Goal: Information Seeking & Learning: Learn about a topic

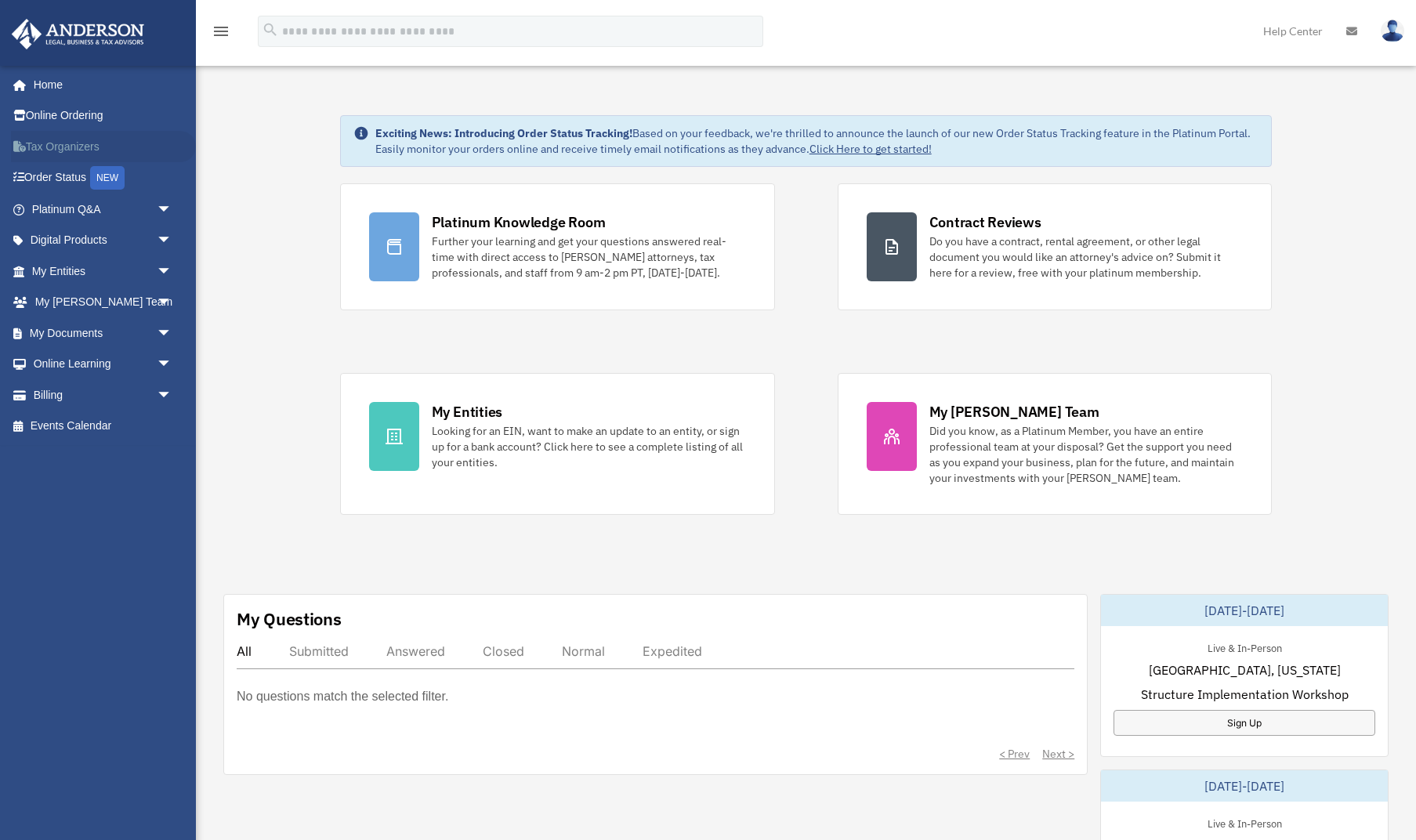
click at [64, 148] on link "Tax Organizers" at bounding box center [104, 146] width 185 height 31
click at [162, 331] on span "arrow_drop_down" at bounding box center [172, 334] width 31 height 32
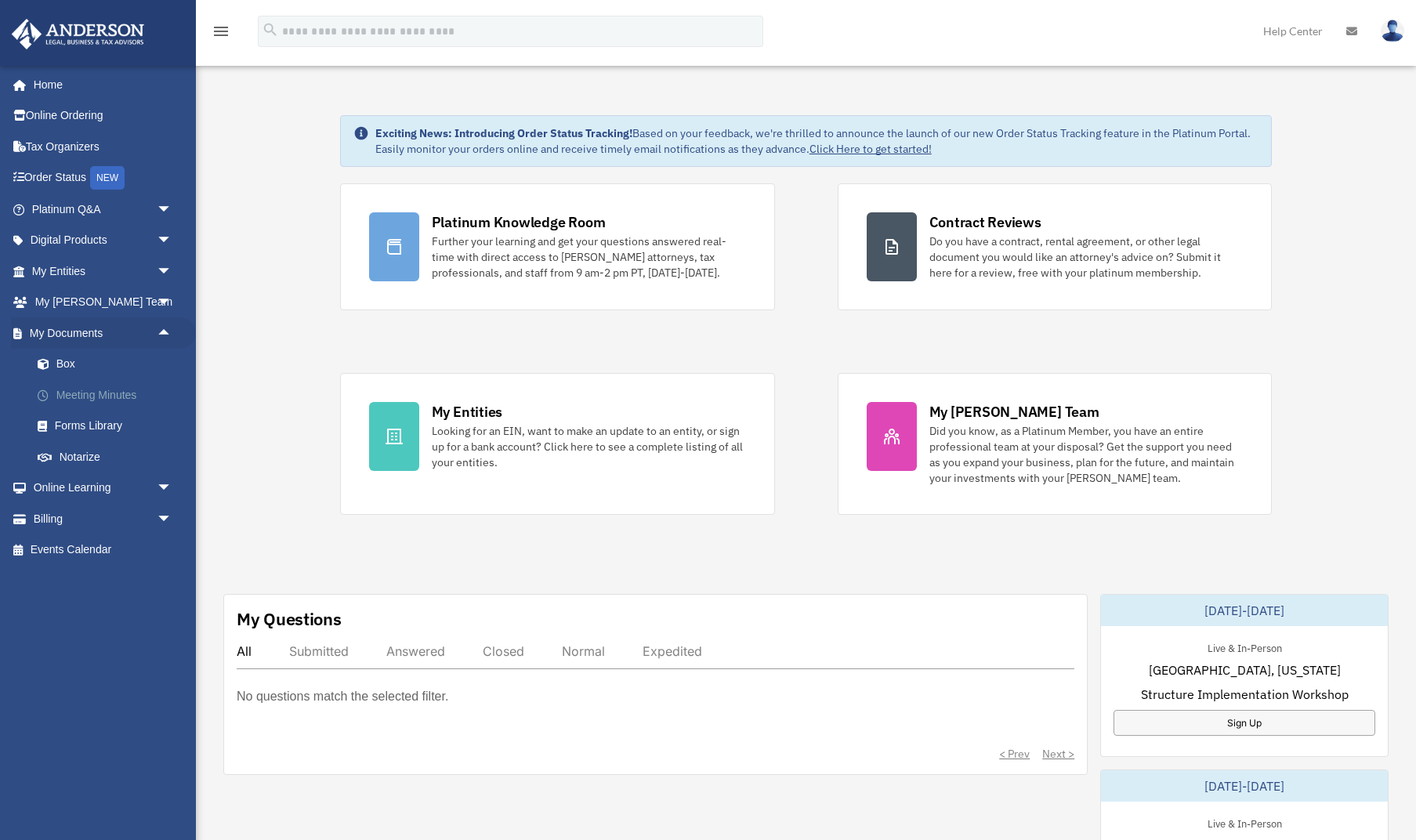
click at [111, 390] on link "Meeting Minutes" at bounding box center [109, 395] width 174 height 31
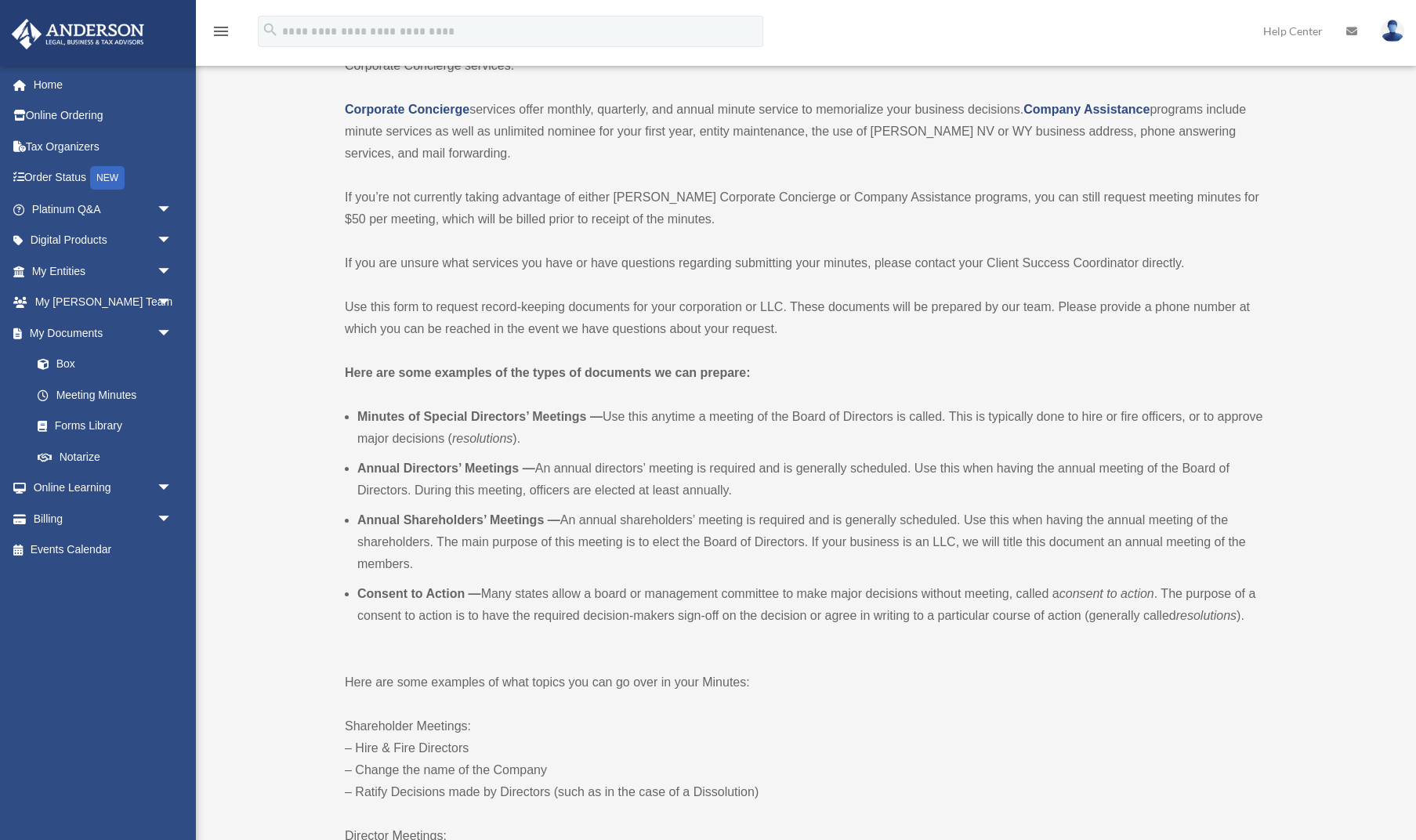
scroll to position [239, 0]
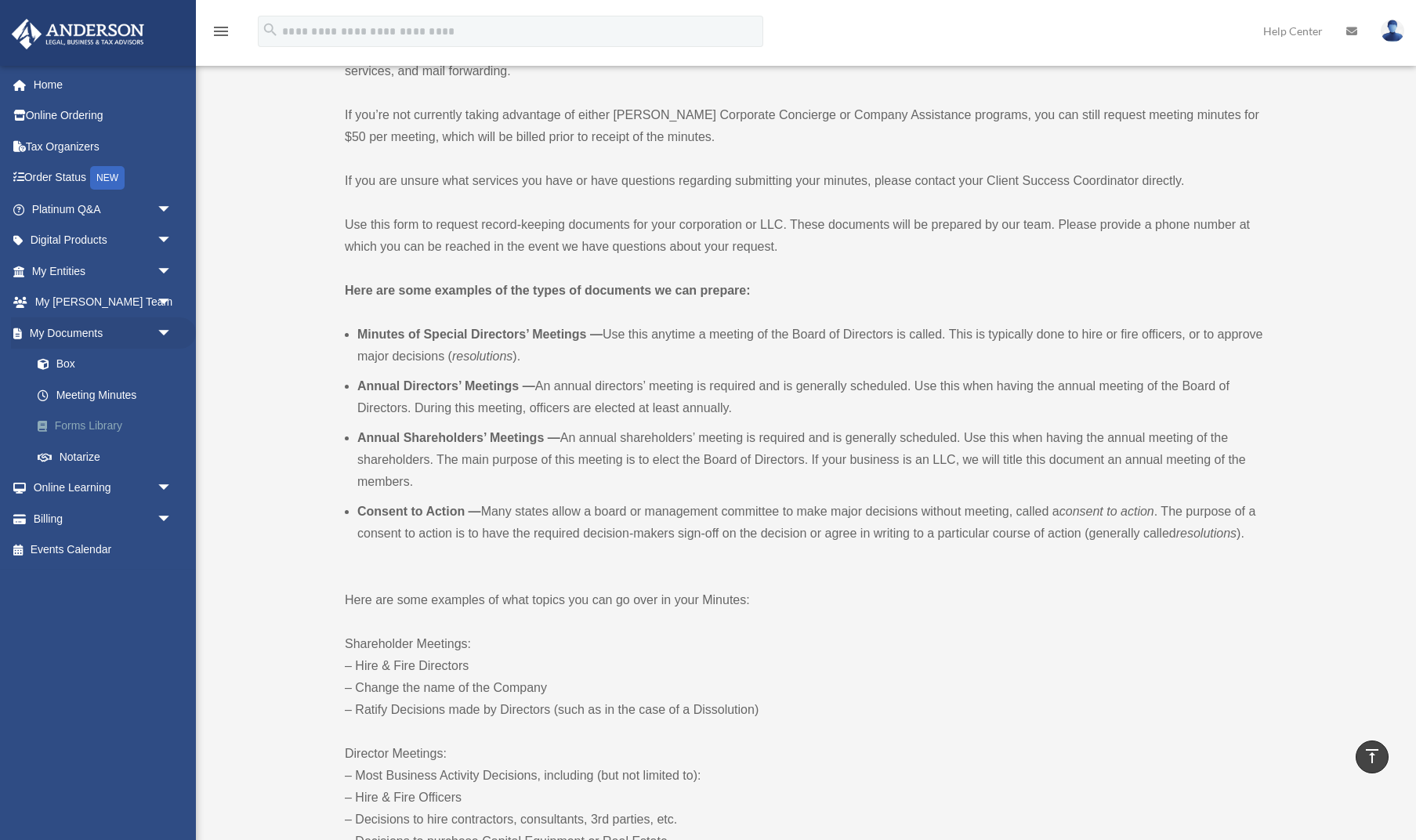
click at [91, 422] on link "Forms Library" at bounding box center [109, 426] width 174 height 31
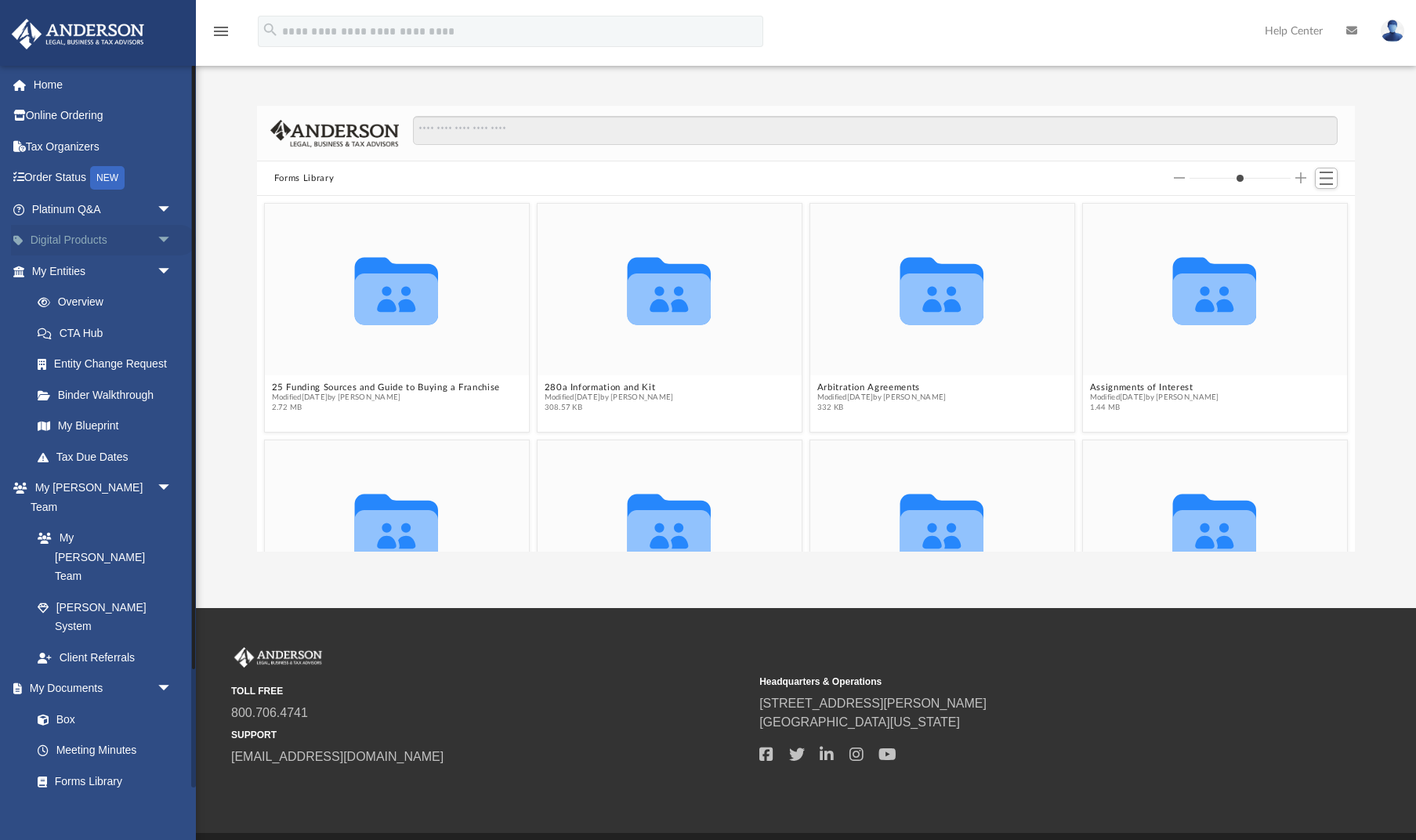
click at [163, 237] on span "arrow_drop_down" at bounding box center [172, 241] width 31 height 32
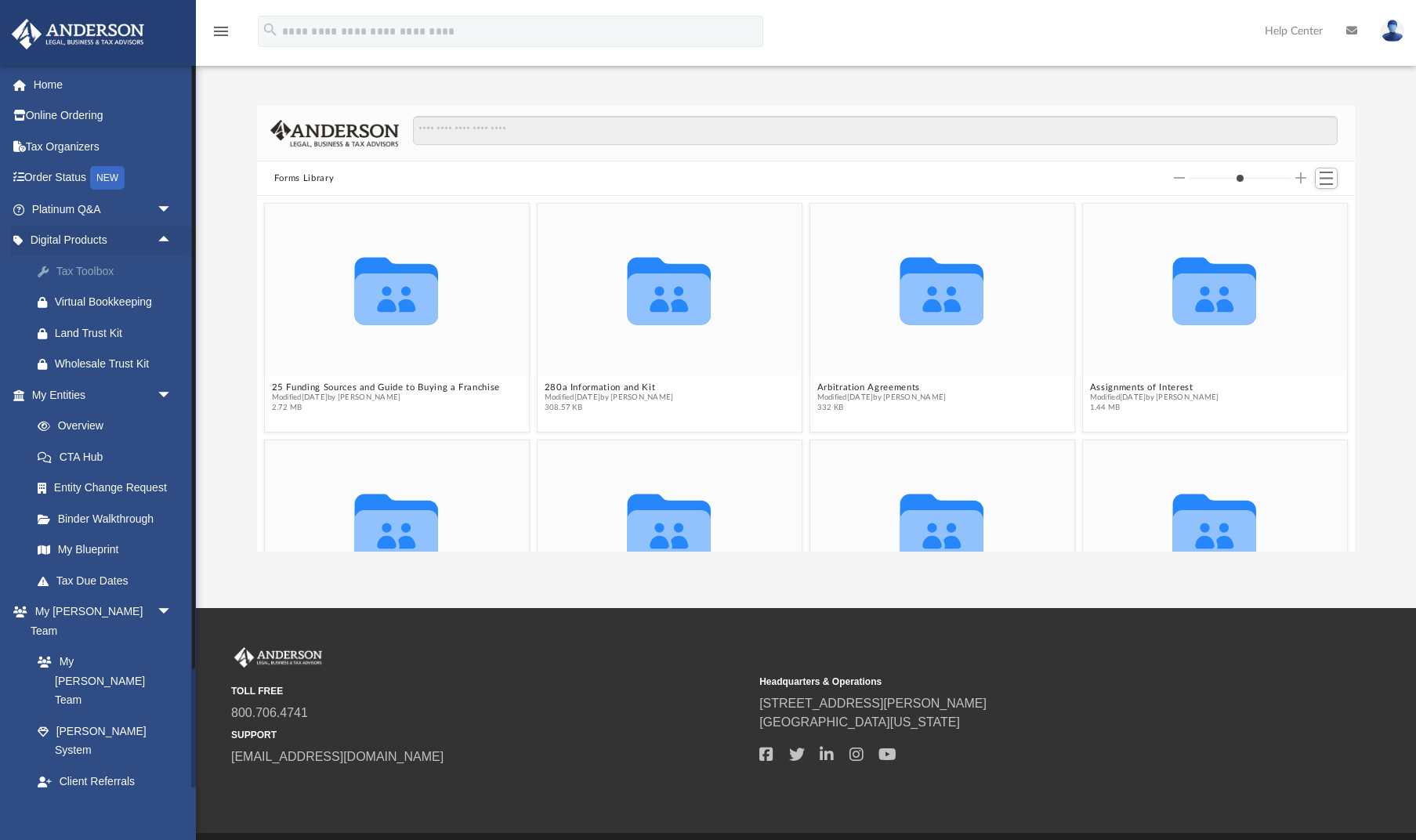
click at [78, 267] on div "Tax Toolbox" at bounding box center [115, 272] width 121 height 20
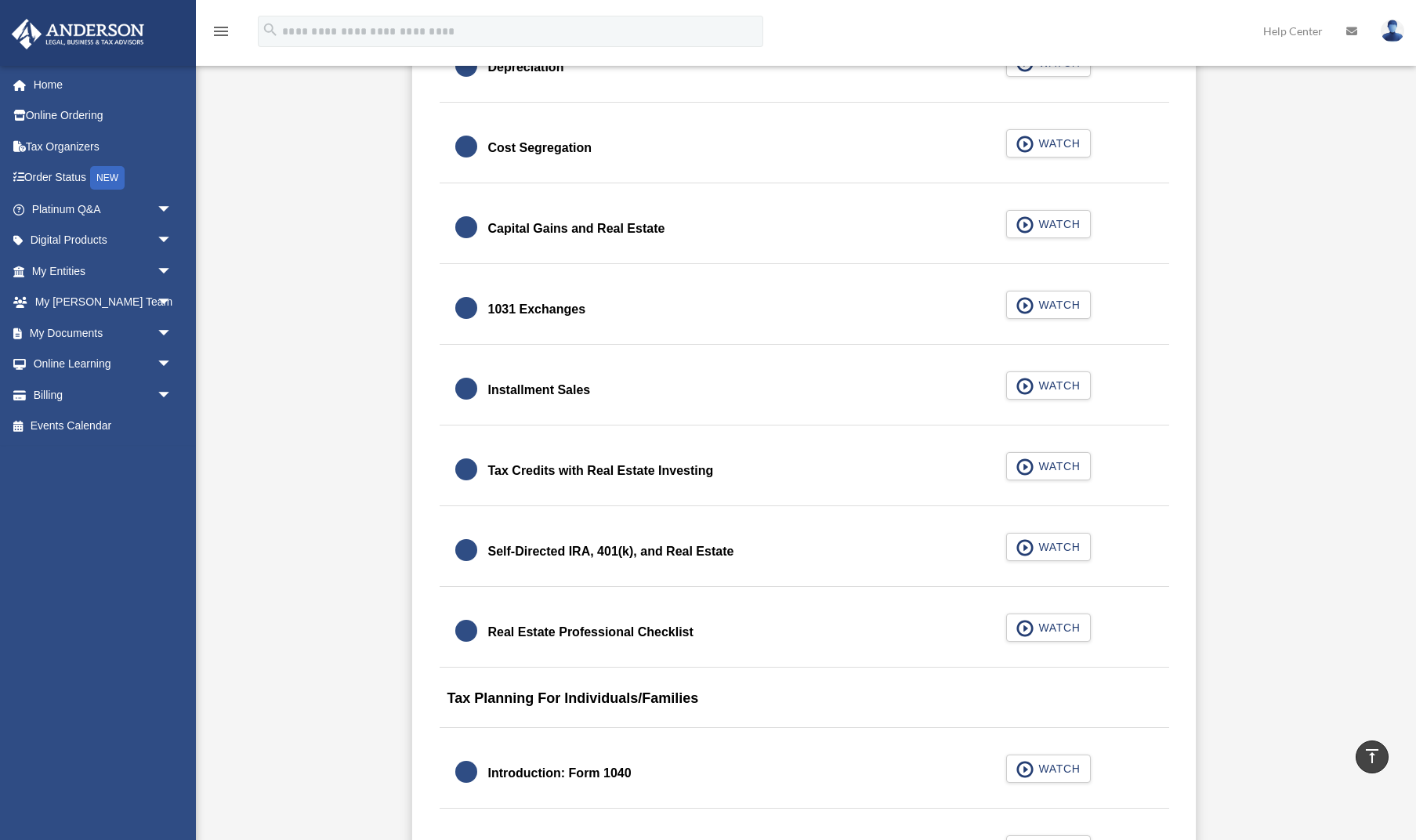
scroll to position [1841, 0]
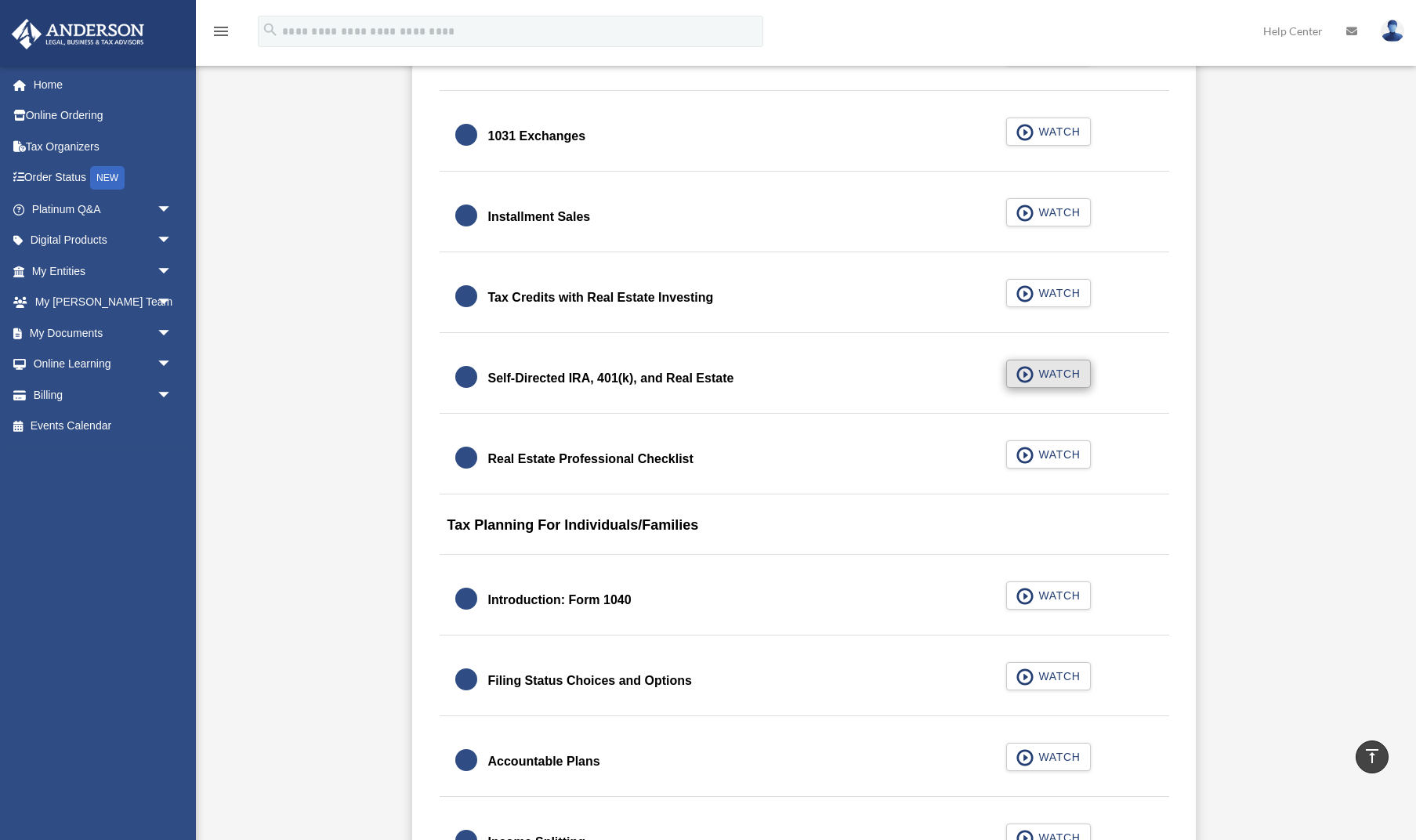
click at [1059, 372] on span "WATCH" at bounding box center [1057, 374] width 47 height 15
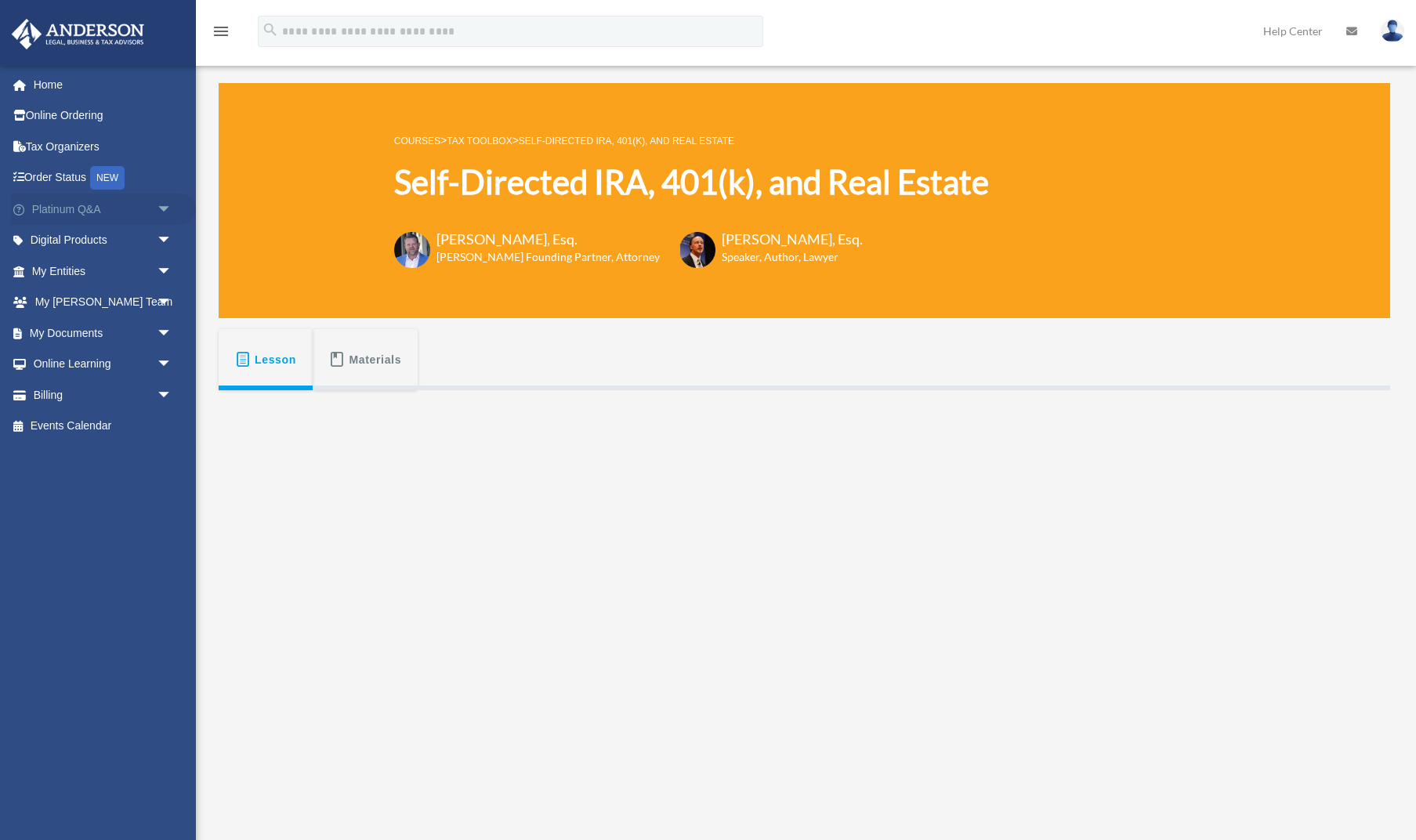
click at [164, 204] on span "arrow_drop_down" at bounding box center [172, 210] width 31 height 32
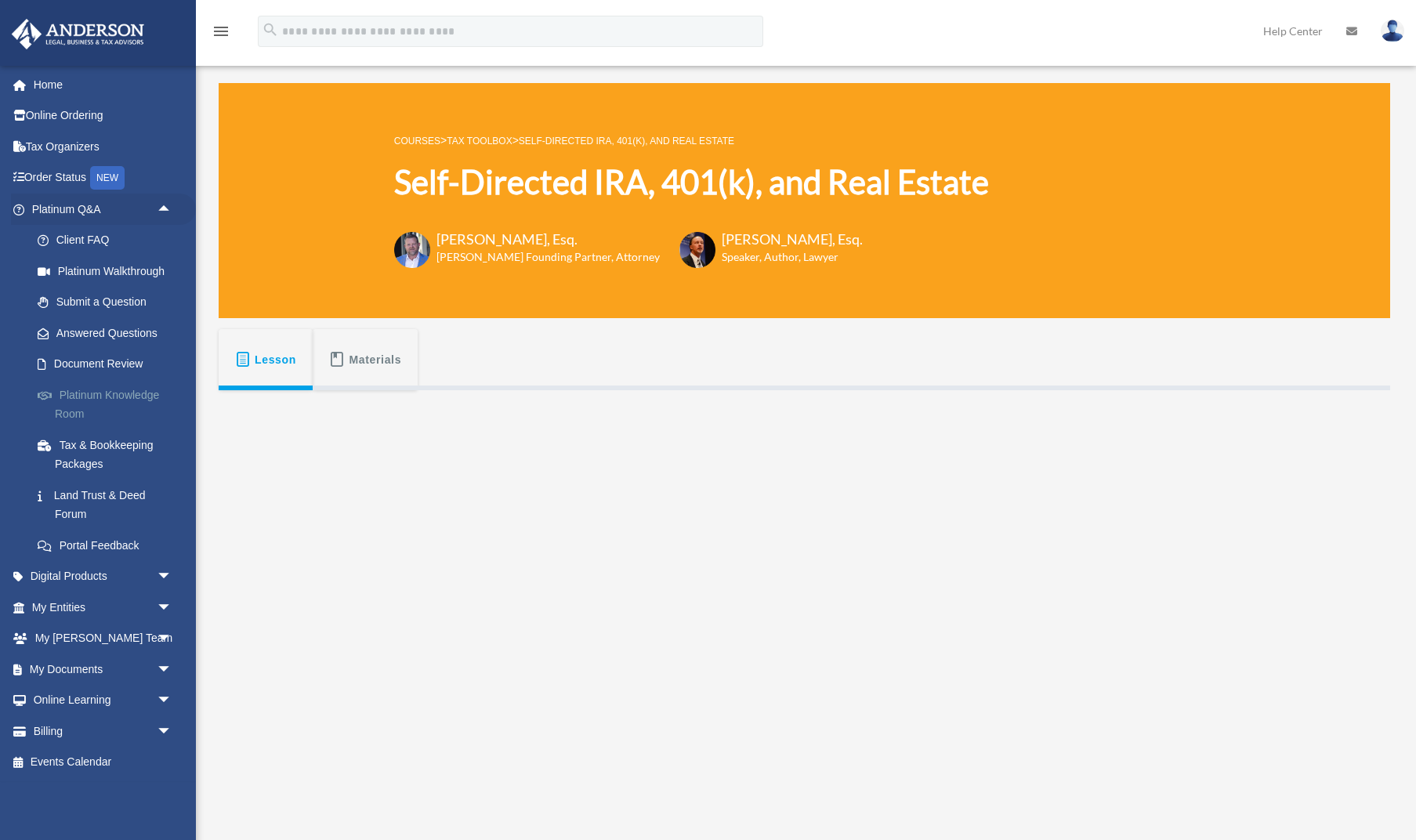
click at [83, 398] on link "Platinum Knowledge Room" at bounding box center [109, 404] width 174 height 51
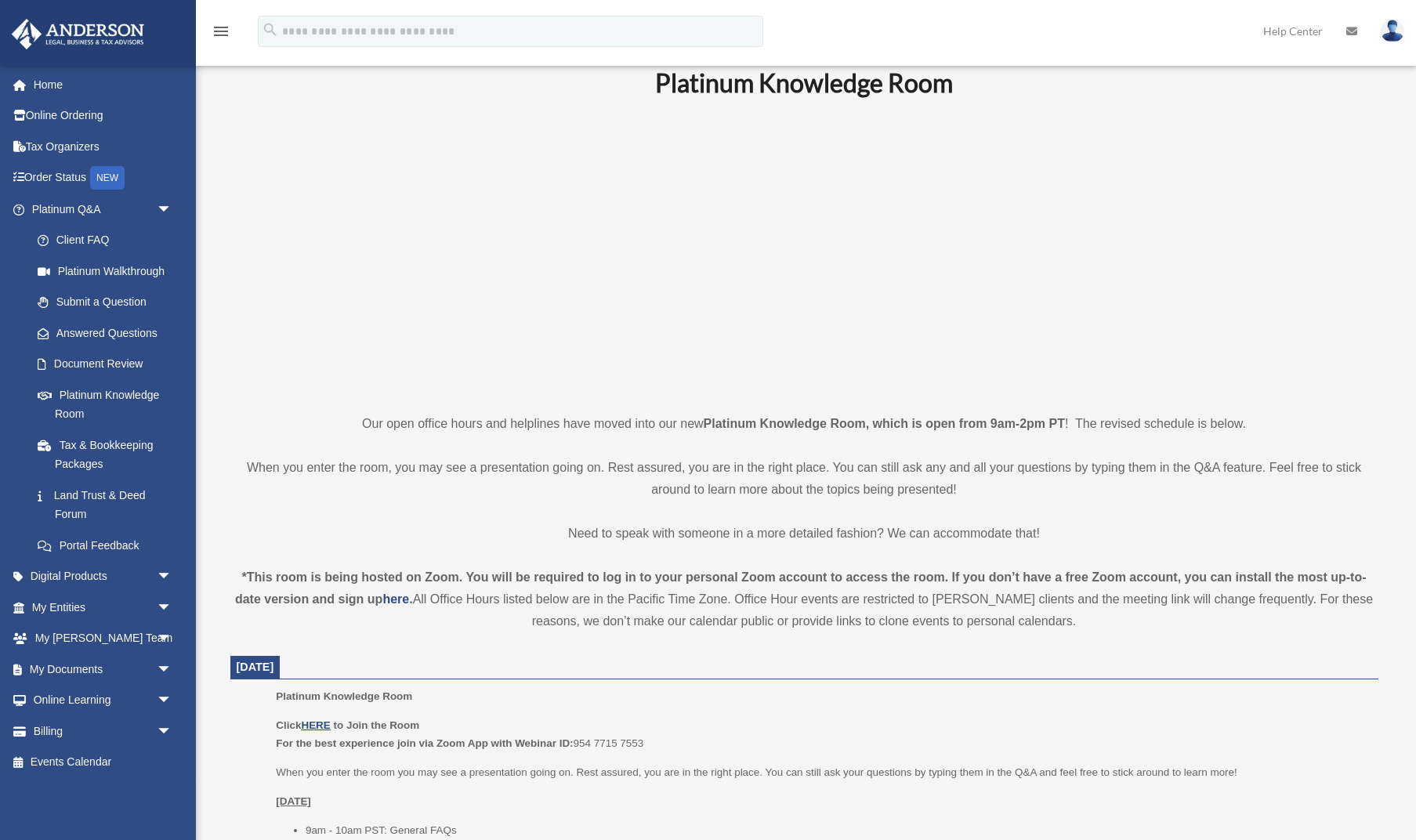
scroll to position [176, 0]
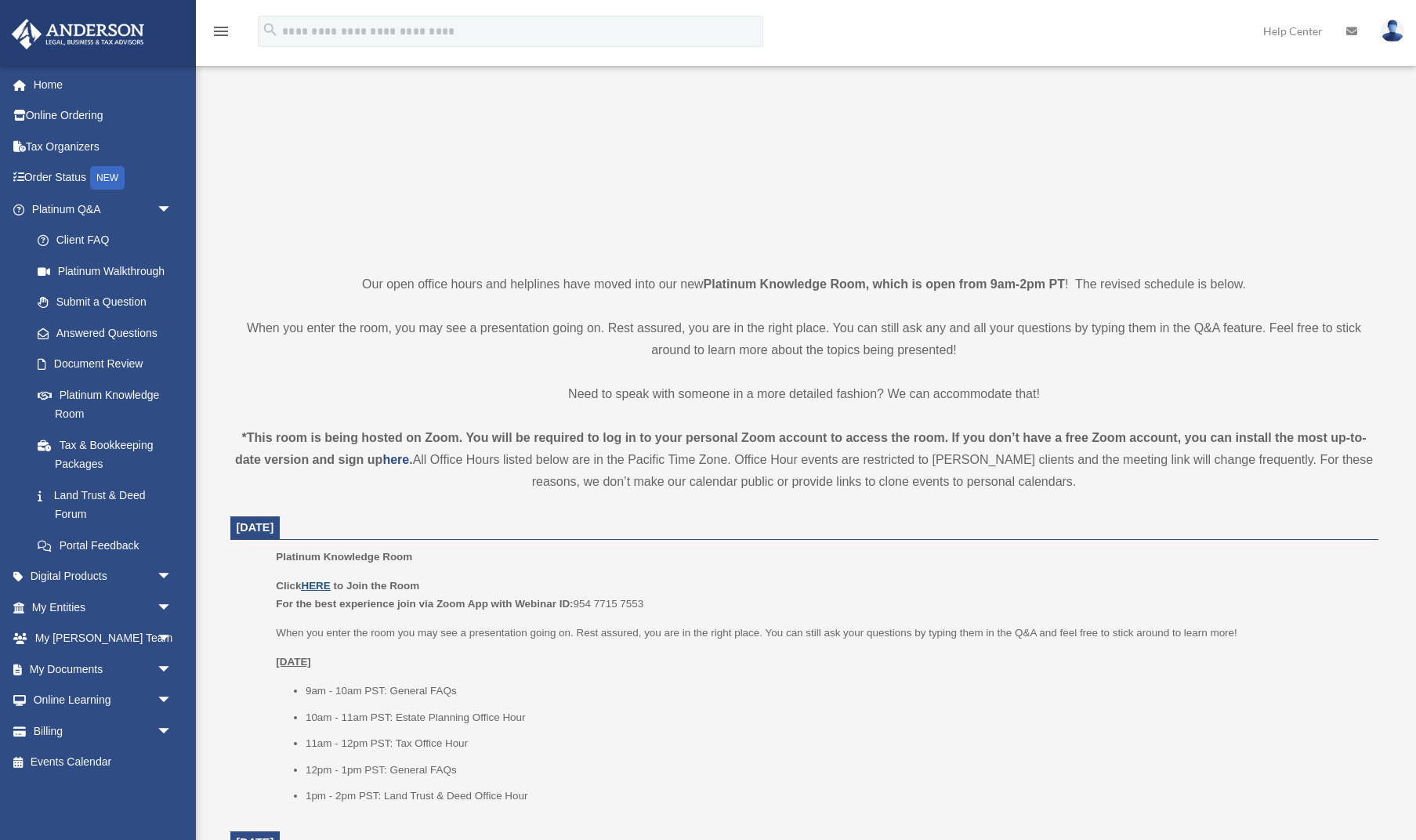
click at [319, 583] on u "HERE" at bounding box center [316, 585] width 29 height 11
